Goal: Task Accomplishment & Management: Use online tool/utility

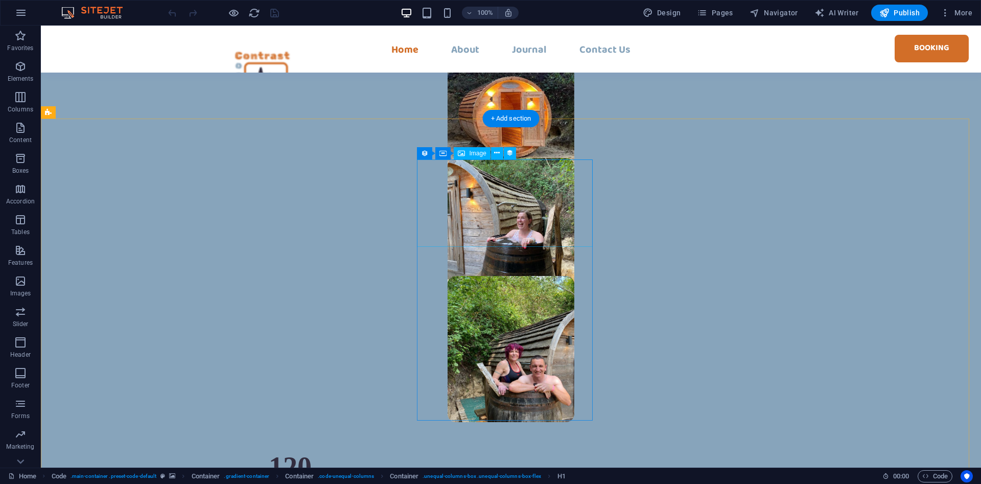
scroll to position [938, 0]
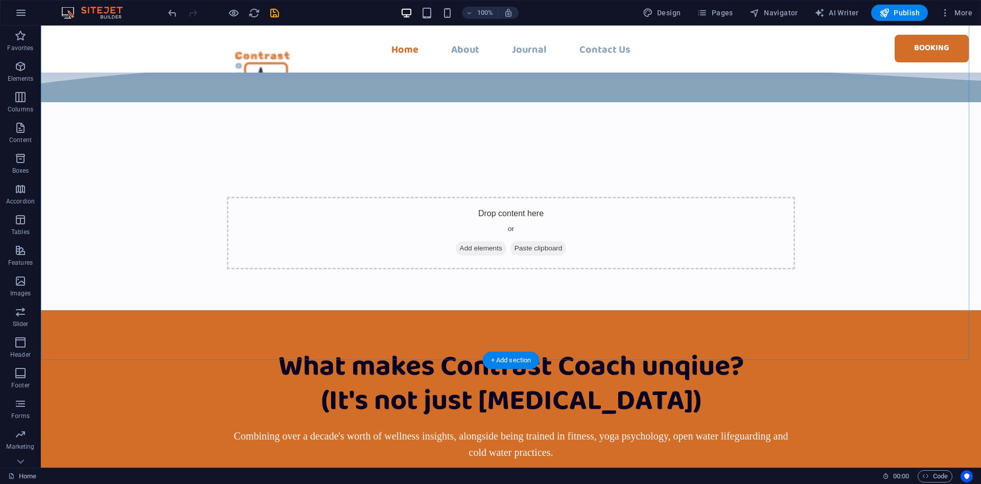
scroll to position [5040, 0]
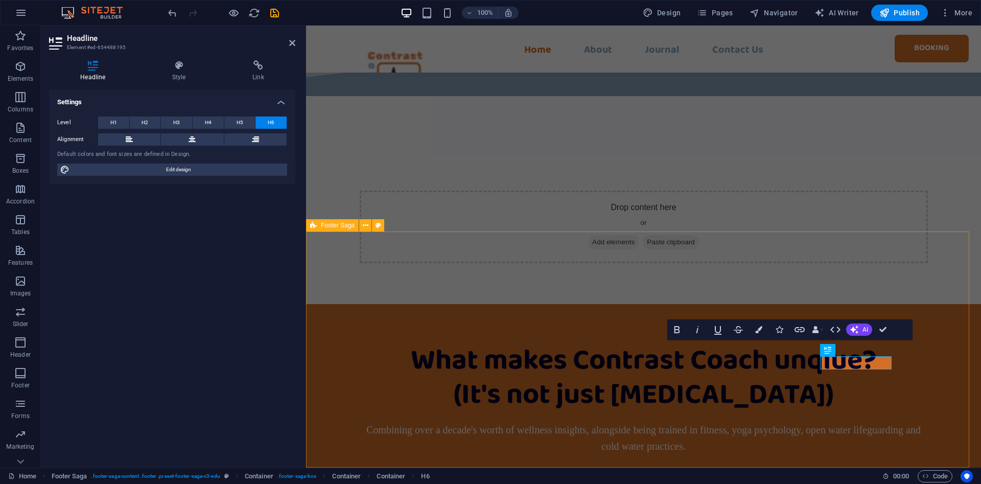
scroll to position [5089, 0]
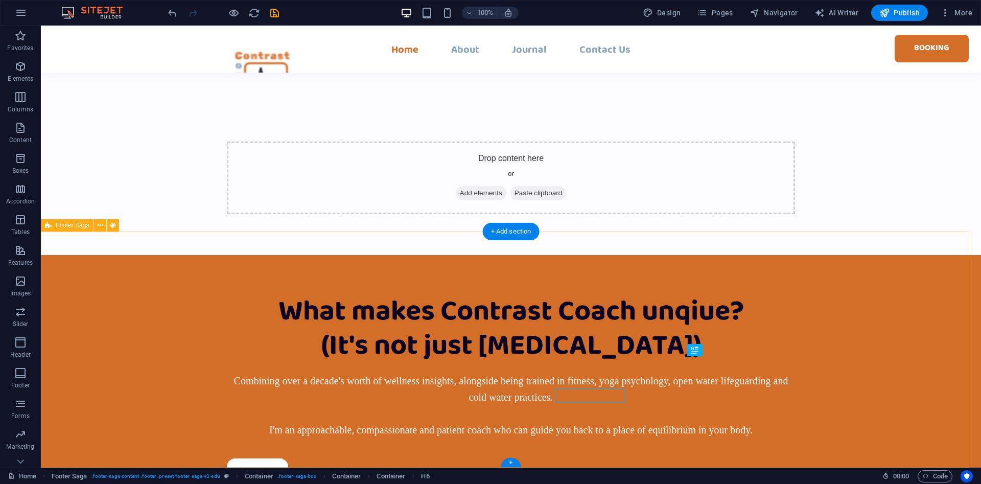
scroll to position [5040, 0]
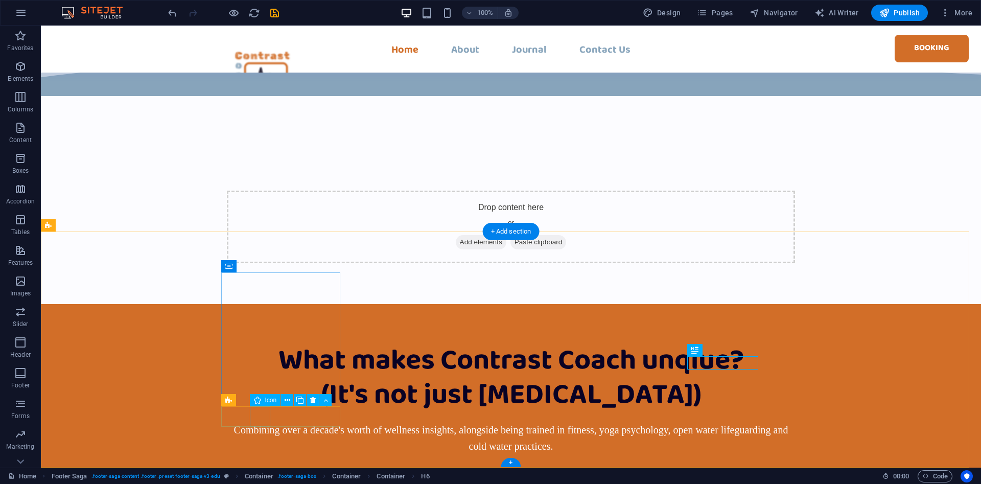
select select "xMidYMid"
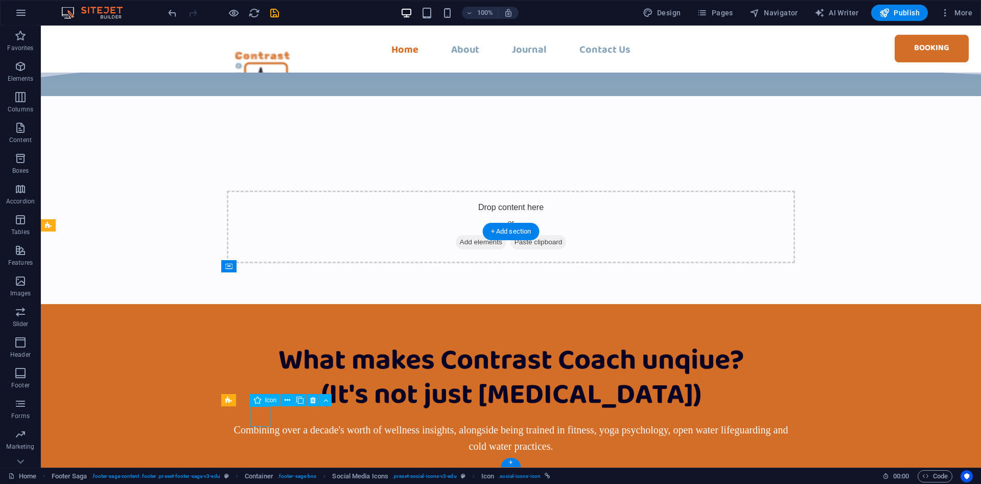
select select "px"
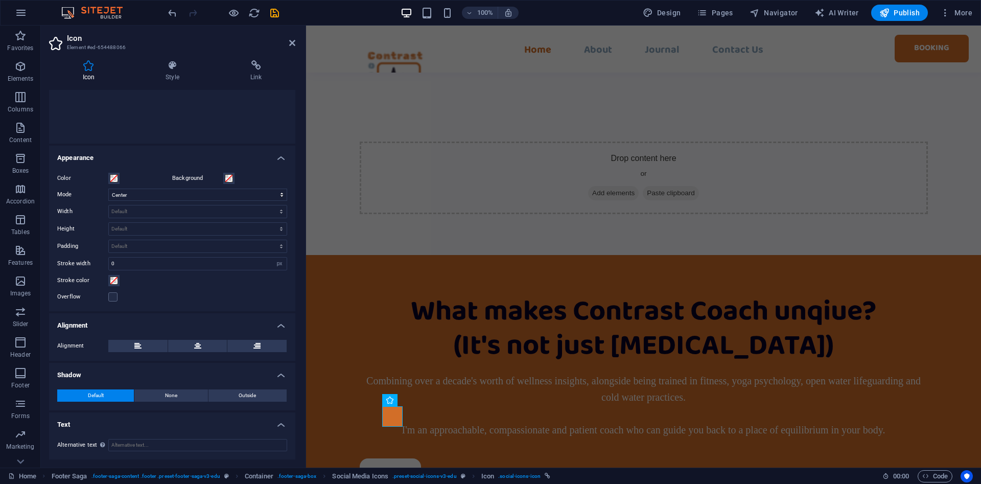
scroll to position [0, 0]
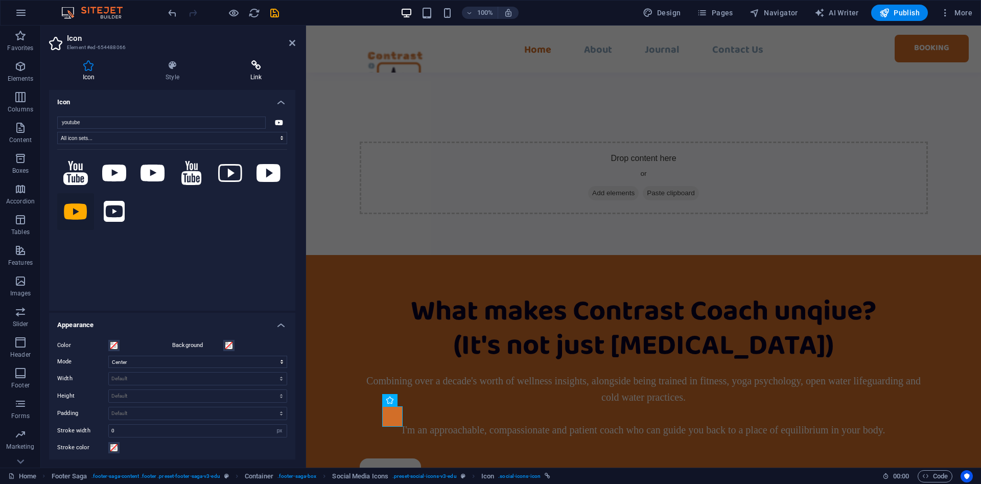
click at [252, 68] on icon at bounding box center [256, 65] width 79 height 10
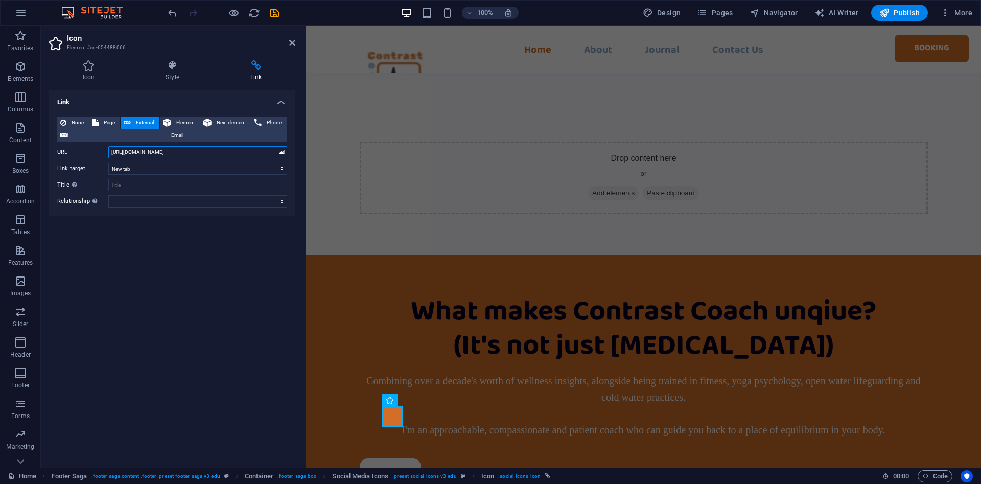
click at [225, 147] on input "[URL][DOMAIN_NAME]" at bounding box center [197, 152] width 179 height 12
drag, startPoint x: 236, startPoint y: 155, endPoint x: 94, endPoint y: 151, distance: 142.1
click at [94, 151] on div "URL [URL][DOMAIN_NAME]" at bounding box center [172, 152] width 230 height 12
